Goal: Task Accomplishment & Management: Use online tool/utility

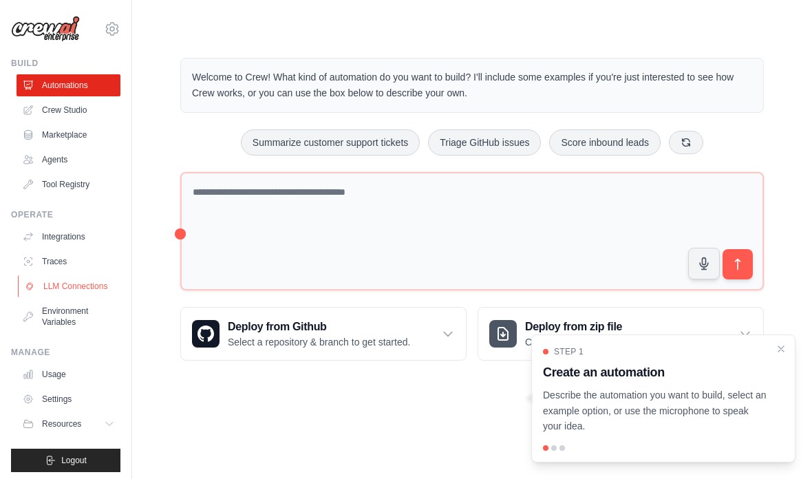
click at [105, 286] on link "LLM Connections" at bounding box center [70, 286] width 104 height 22
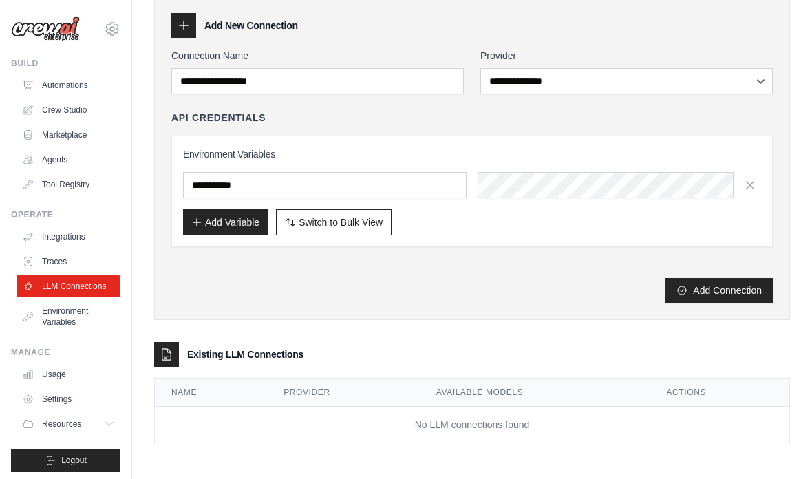
scroll to position [83, 0]
click at [89, 84] on link "Automations" at bounding box center [70, 85] width 104 height 22
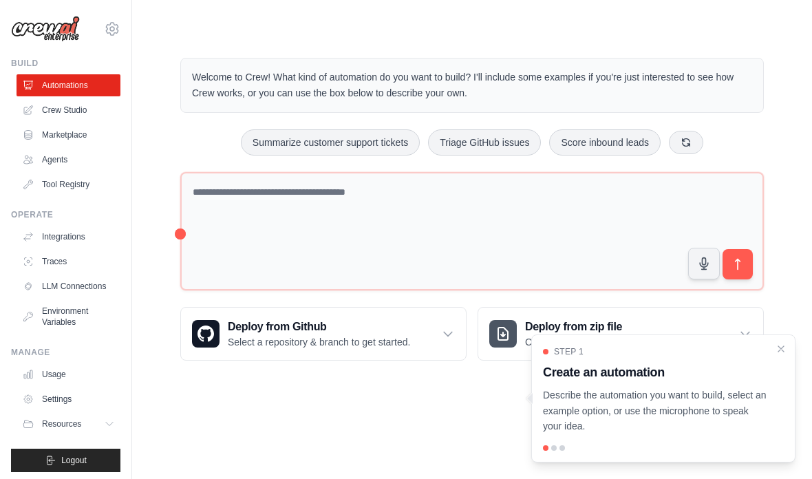
scroll to position [55, 0]
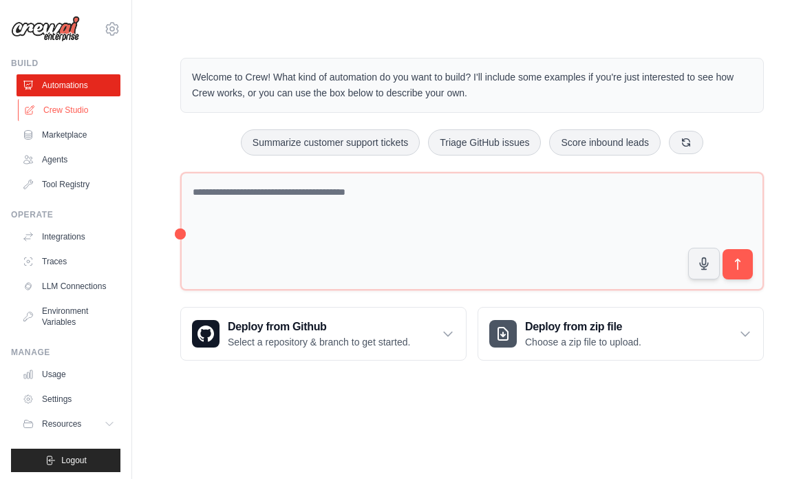
click at [94, 115] on link "Crew Studio" at bounding box center [70, 110] width 104 height 22
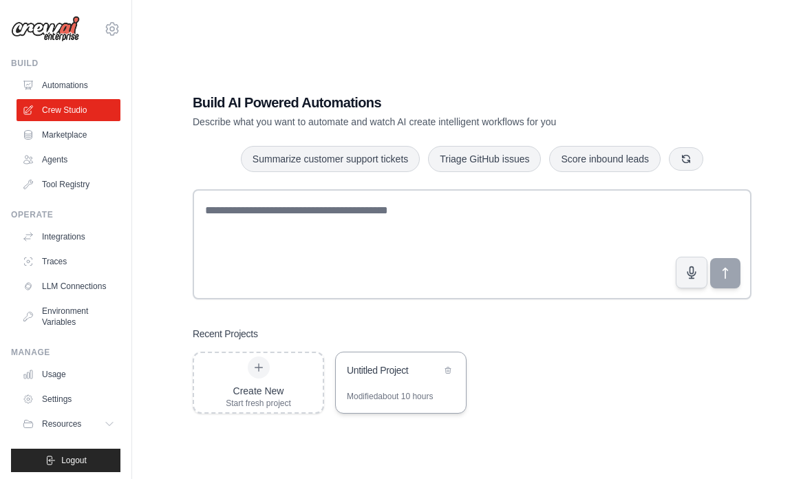
click at [396, 377] on div "Untitled Project" at bounding box center [394, 371] width 94 height 14
click at [70, 465] on span "Logout" at bounding box center [73, 460] width 25 height 11
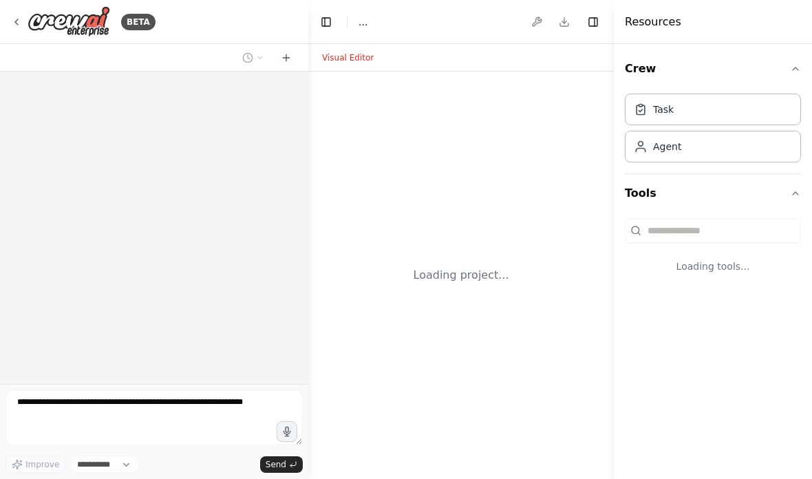
select select "****"
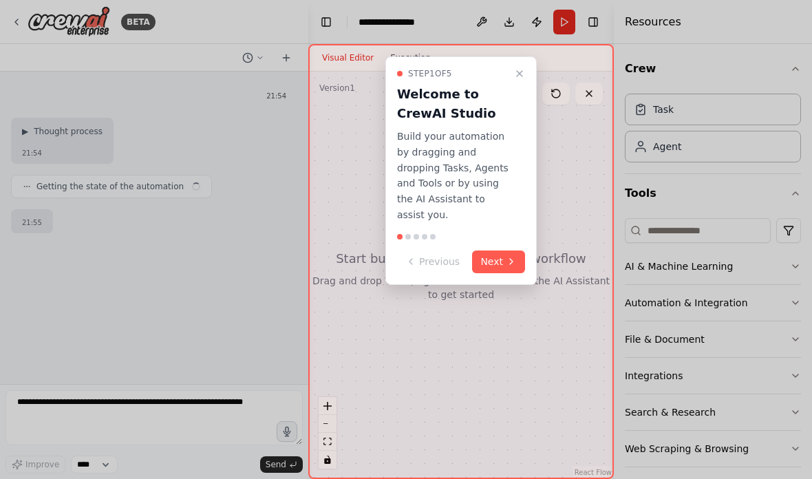
scroll to position [122, 0]
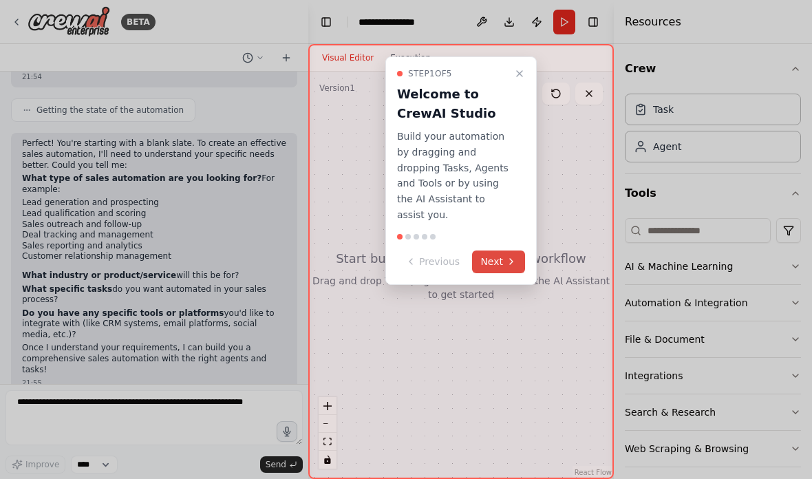
click at [515, 252] on button "Next" at bounding box center [498, 262] width 53 height 23
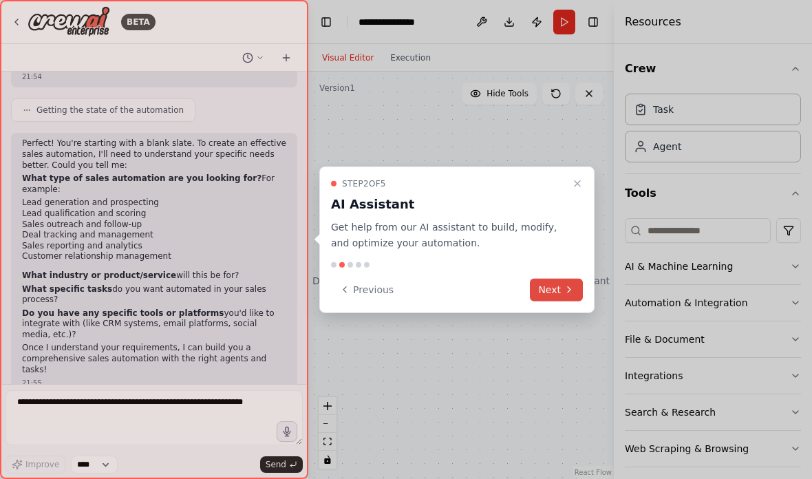
click at [567, 287] on icon at bounding box center [569, 289] width 11 height 11
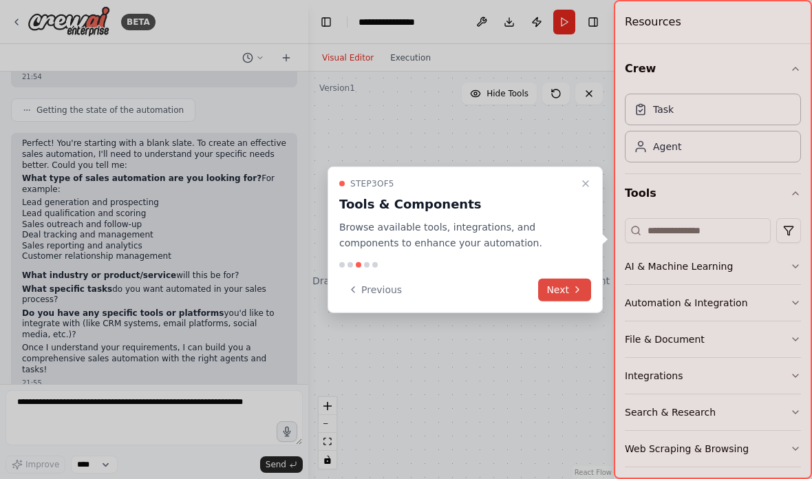
click at [576, 285] on icon at bounding box center [577, 289] width 11 height 11
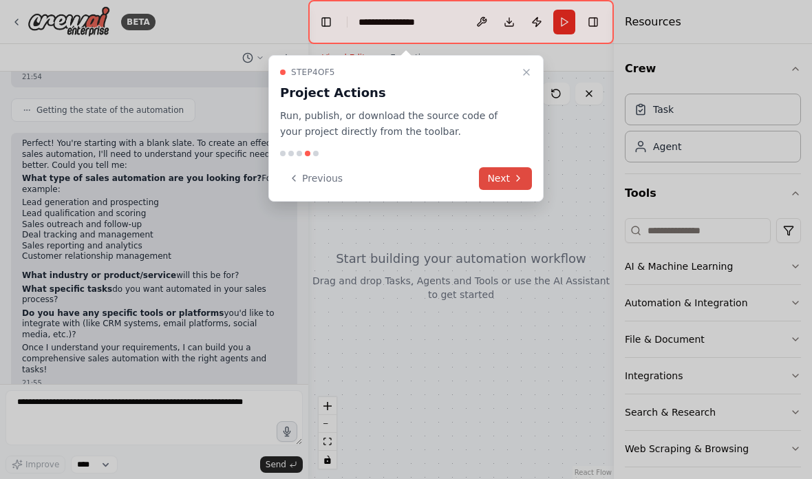
click at [524, 176] on button "Next" at bounding box center [505, 178] width 53 height 23
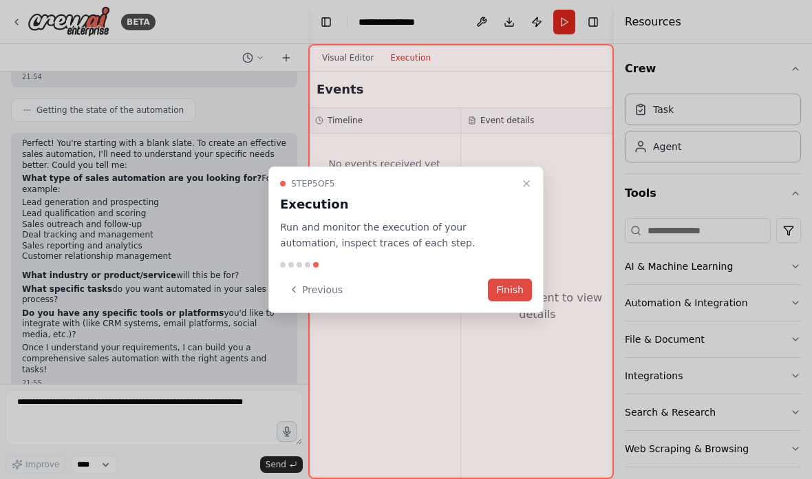
click at [519, 282] on button "Finish" at bounding box center [510, 289] width 44 height 23
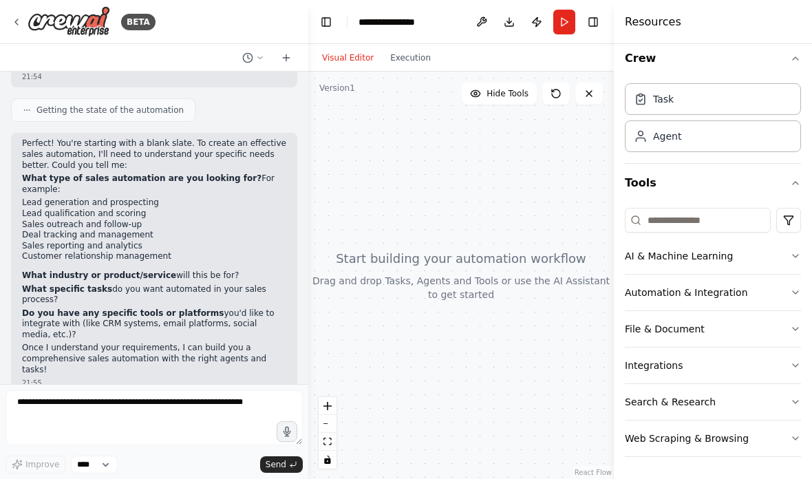
scroll to position [10, 0]
click at [744, 395] on button "Search & Research" at bounding box center [713, 402] width 176 height 36
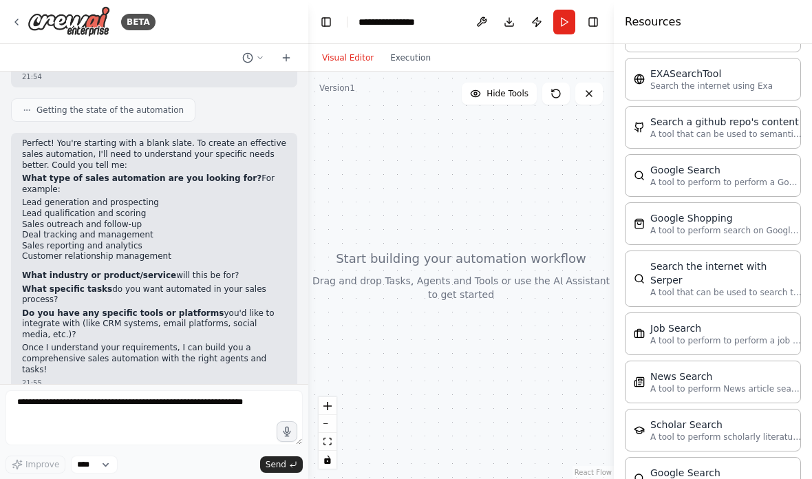
scroll to position [485, 0]
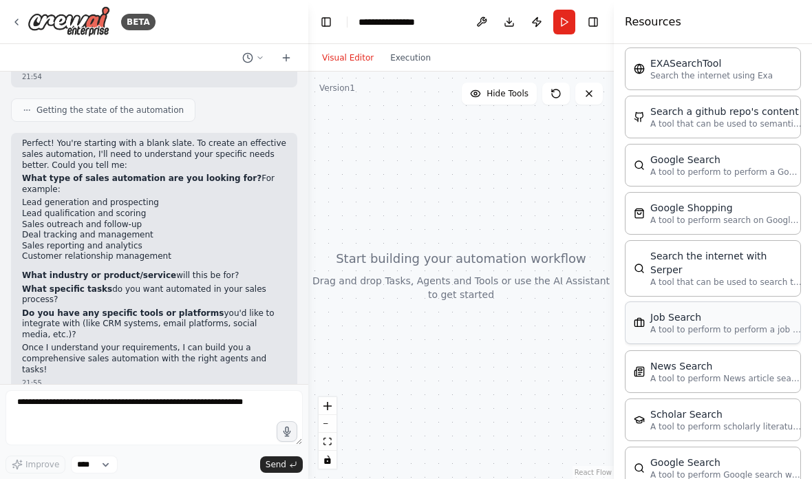
click at [746, 324] on p "A tool to perform to perform a job search in the US with a search_query." at bounding box center [726, 329] width 151 height 11
click at [760, 311] on div "Job Search" at bounding box center [726, 318] width 151 height 14
click at [761, 311] on div "Job Search" at bounding box center [726, 318] width 151 height 14
click at [775, 249] on div "Search the internet with Serper" at bounding box center [726, 263] width 151 height 28
click at [761, 311] on div "Job Search" at bounding box center [726, 318] width 151 height 14
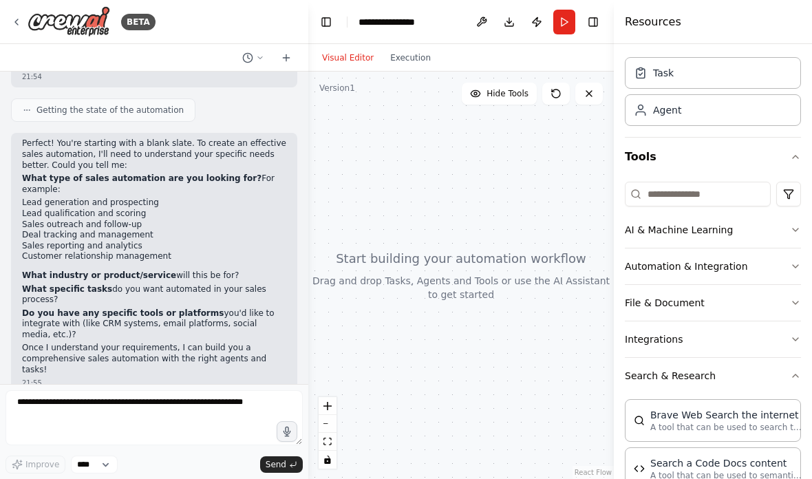
scroll to position [43, 0]
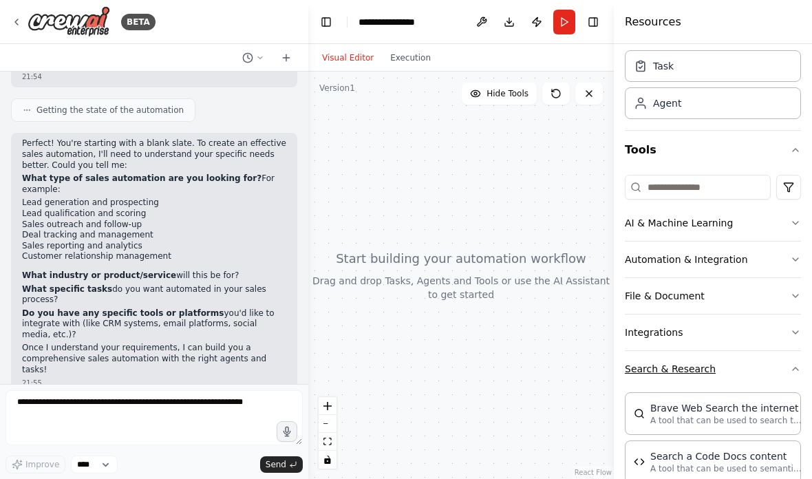
click at [797, 361] on button "Search & Research" at bounding box center [713, 369] width 176 height 36
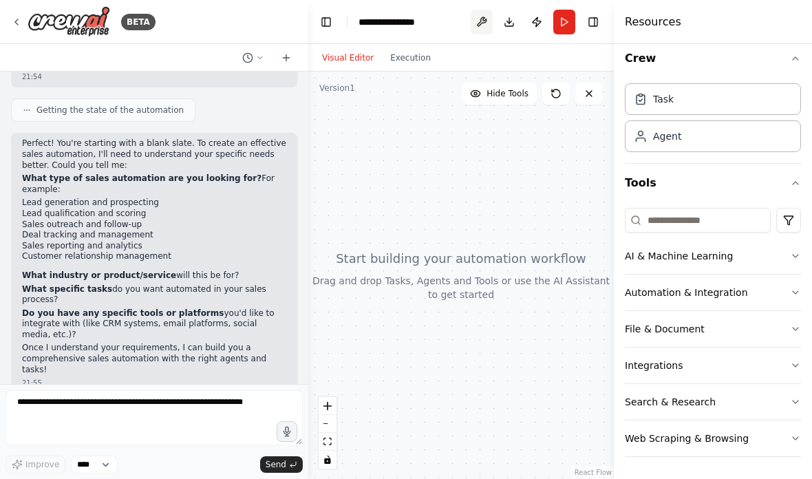
click at [491, 23] on button at bounding box center [482, 22] width 22 height 25
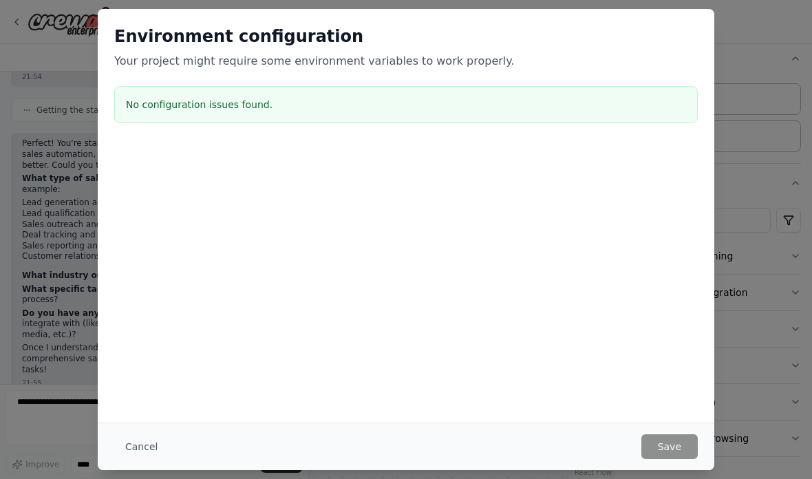
click at [740, 117] on div "Environment configuration Your project might require some environment variables…" at bounding box center [406, 239] width 812 height 479
click at [147, 441] on button "Cancel" at bounding box center [141, 446] width 54 height 25
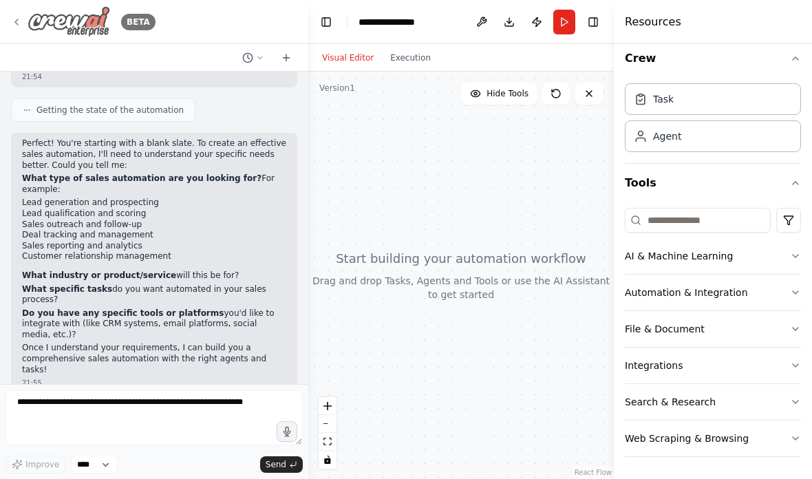
click at [11, 14] on div "BETA" at bounding box center [83, 21] width 145 height 31
